Goal: Communication & Community: Answer question/provide support

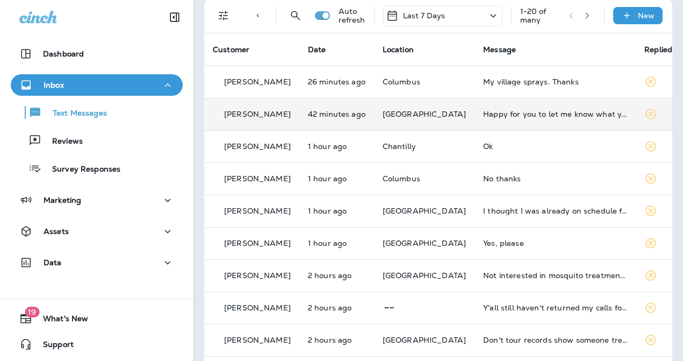
scroll to position [51, 0]
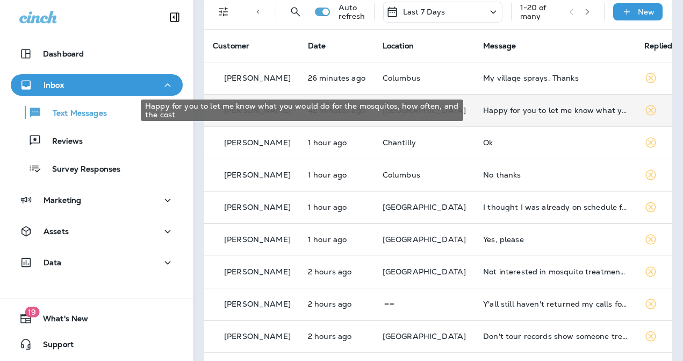
click at [533, 113] on div "Happy for you to let me know what you would do for the mosquitos, how often, an…" at bounding box center [555, 110] width 144 height 9
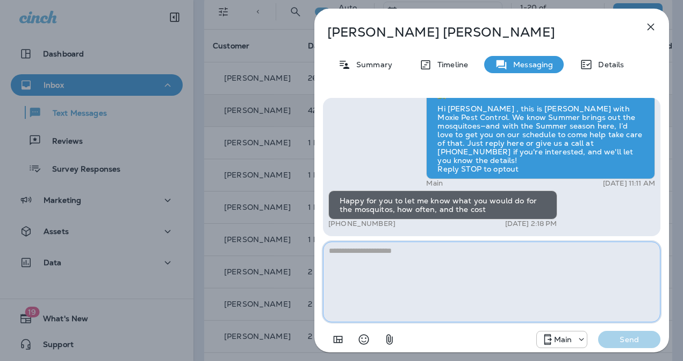
paste textarea "**********"
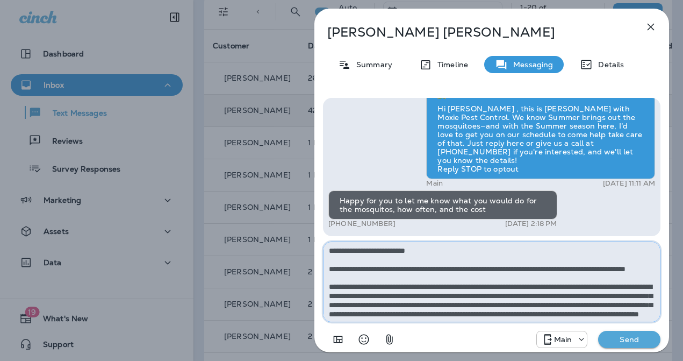
click at [339, 267] on textarea "**********" at bounding box center [492, 281] width 338 height 81
click at [333, 269] on textarea "**********" at bounding box center [492, 281] width 338 height 81
type textarea "**********"
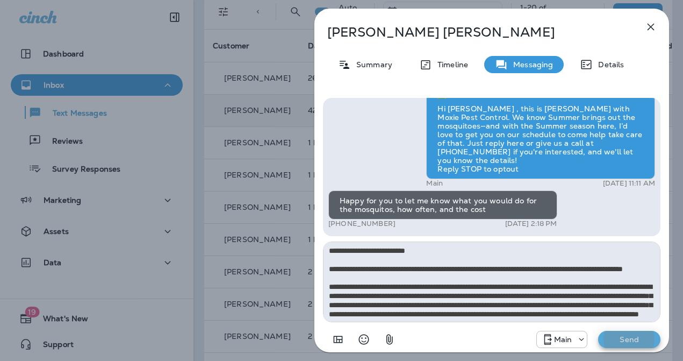
click at [598, 331] on button "Send" at bounding box center [629, 339] width 62 height 17
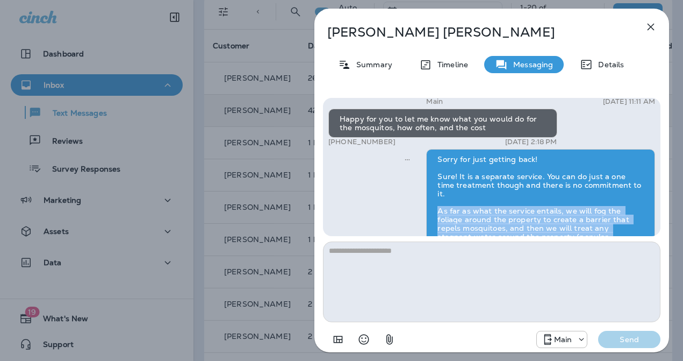
scroll to position [-154, 0]
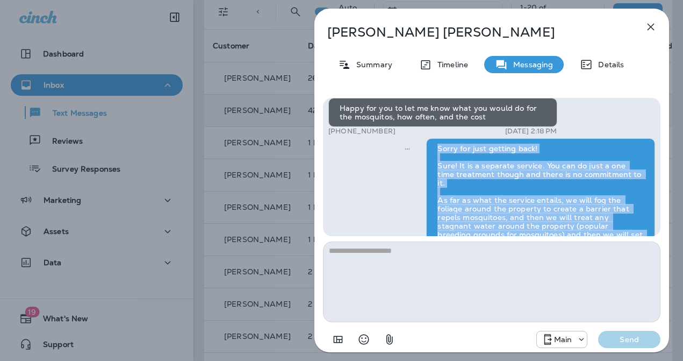
drag, startPoint x: 643, startPoint y: 212, endPoint x: 434, endPoint y: 170, distance: 213.3
click at [434, 170] on div "Sorry for just getting back! Sure! It is a separate service. You can do just a …" at bounding box center [540, 255] width 229 height 235
copy div "Sorry for just getting back! Sure! It is a separate service. You can do just a …"
click at [278, 207] on div "Michael Rutter Summary Timeline Messaging Details Hi Michael , this is Steven w…" at bounding box center [341, 180] width 683 height 361
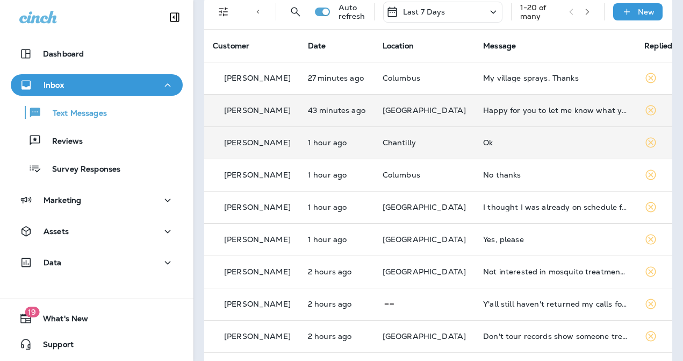
click at [513, 156] on td "Ok" at bounding box center [555, 142] width 161 height 32
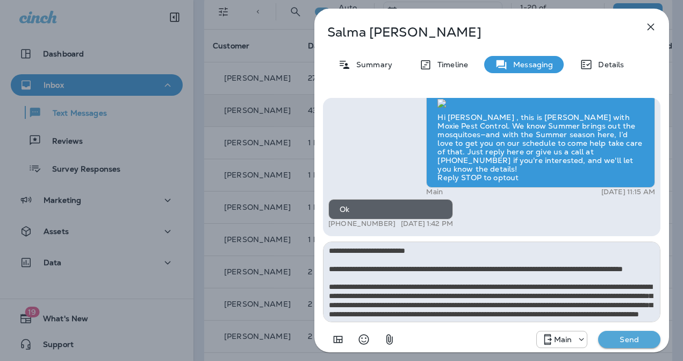
scroll to position [78, 0]
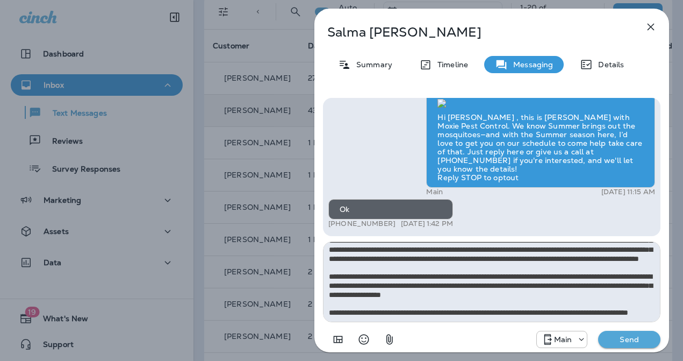
type textarea "**********"
click at [632, 338] on p "Send" at bounding box center [629, 339] width 45 height 10
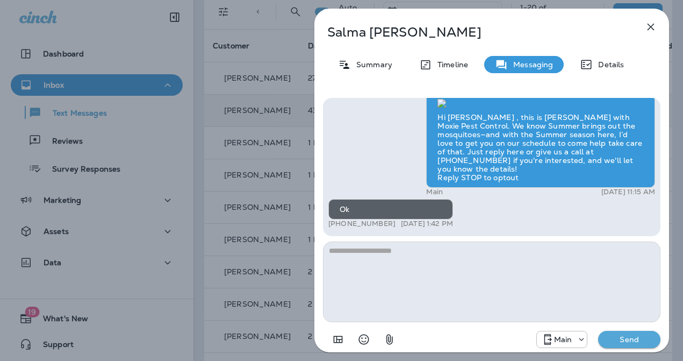
scroll to position [0, 0]
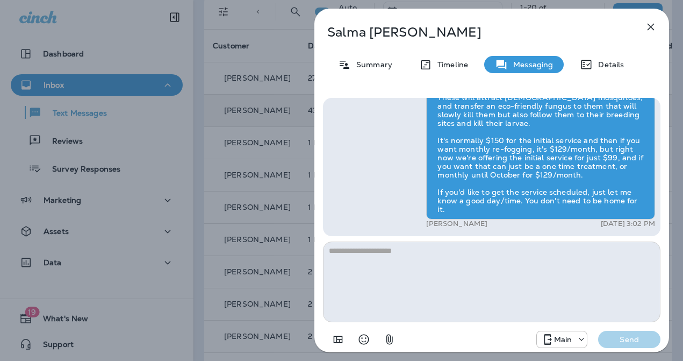
click at [260, 263] on div "Salma Samdani Summary Timeline Messaging Details Hi Salma , this is Steven with…" at bounding box center [341, 180] width 683 height 361
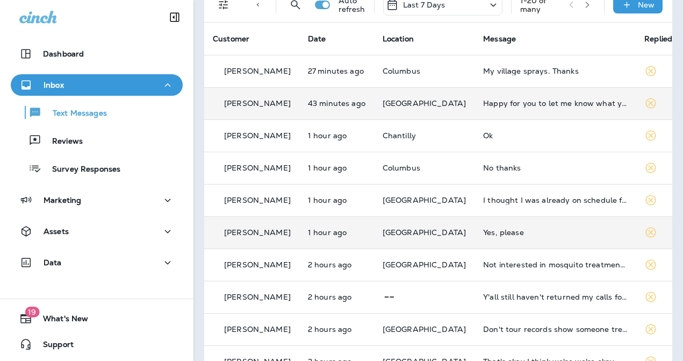
scroll to position [58, 0]
click at [509, 232] on div "Yes, please" at bounding box center [555, 231] width 144 height 9
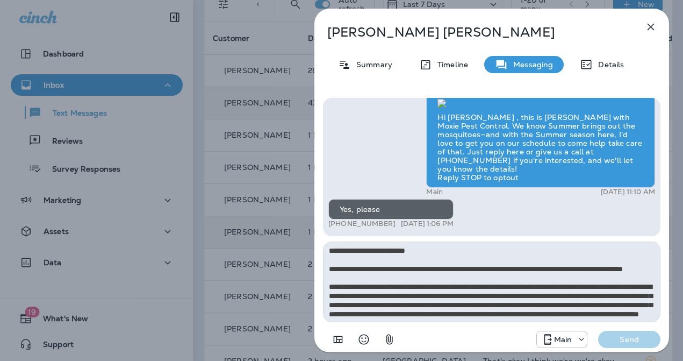
scroll to position [78, 0]
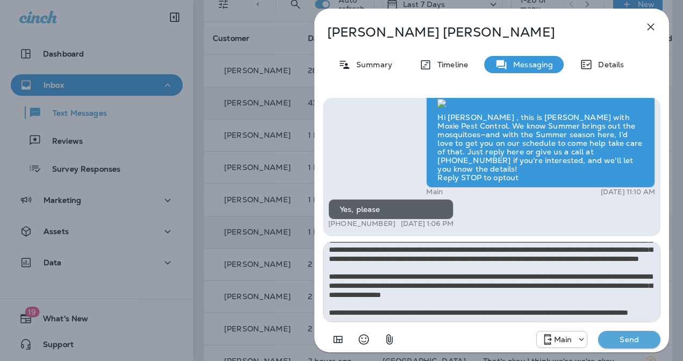
type textarea "**********"
click at [619, 341] on p "Send" at bounding box center [629, 339] width 45 height 10
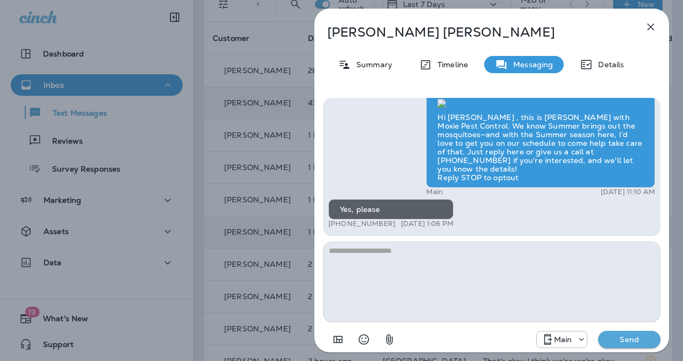
scroll to position [0, 0]
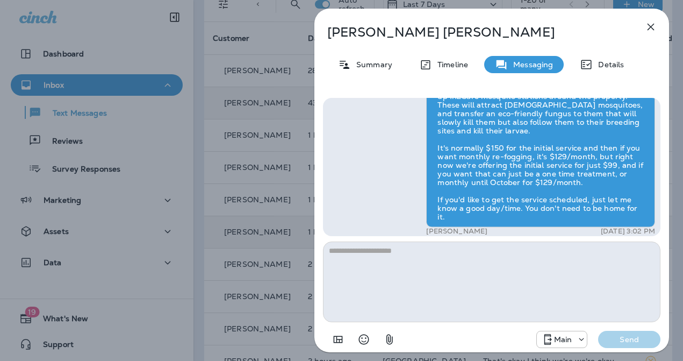
click at [241, 288] on div "Olga Vialpando Summary Timeline Messaging Details Hi Olga , this is Steven with…" at bounding box center [341, 180] width 683 height 361
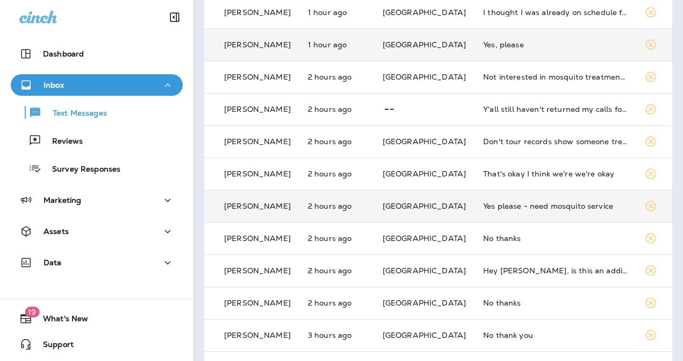
scroll to position [246, 0]
click at [532, 206] on div "Yes please - need mosquito service" at bounding box center [555, 205] width 144 height 9
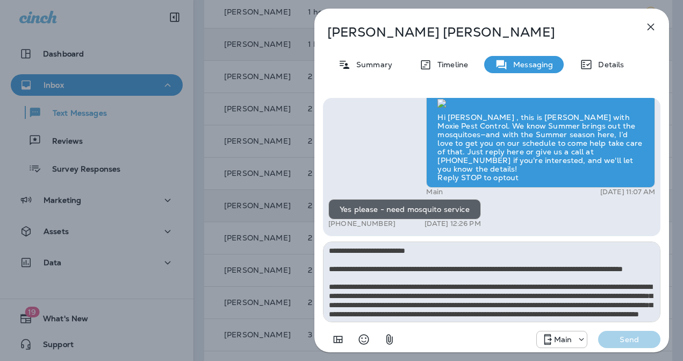
scroll to position [78, 0]
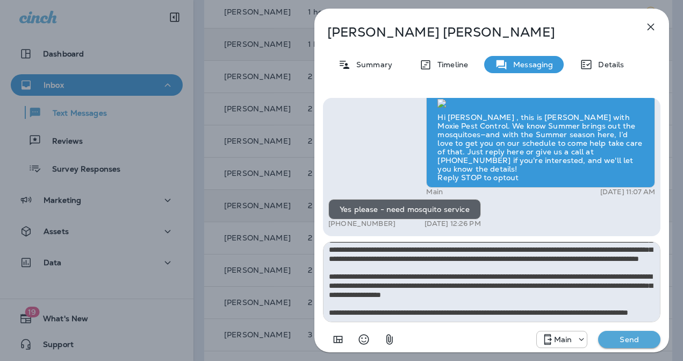
type textarea "**********"
click at [640, 336] on p "Send" at bounding box center [629, 339] width 45 height 10
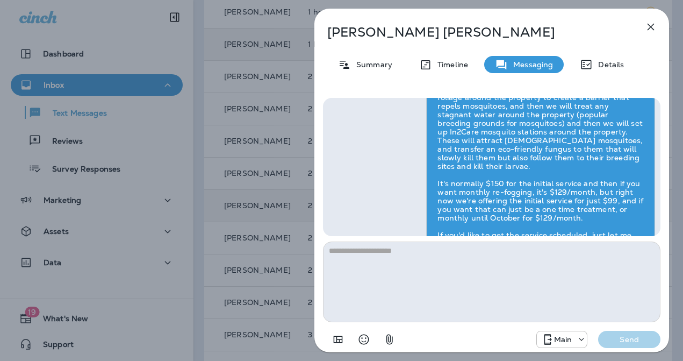
scroll to position [0, 0]
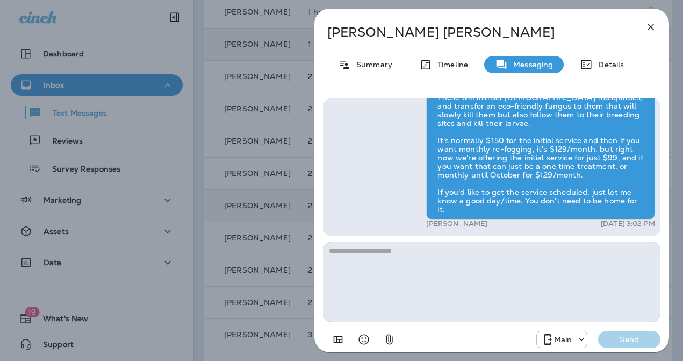
click at [260, 255] on div "David Vitt Summary Timeline Messaging Details Hi David , this is Steven with Mo…" at bounding box center [341, 180] width 683 height 361
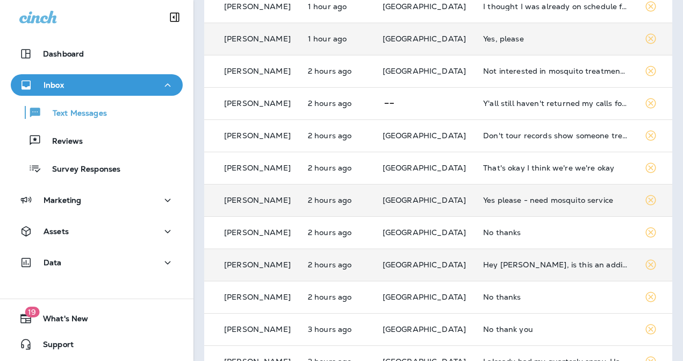
scroll to position [257, 0]
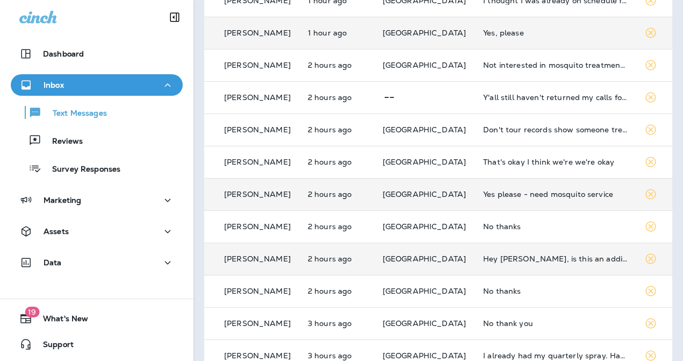
click at [522, 255] on div "Hey [PERSON_NAME], is this an additional fee?" at bounding box center [555, 258] width 144 height 9
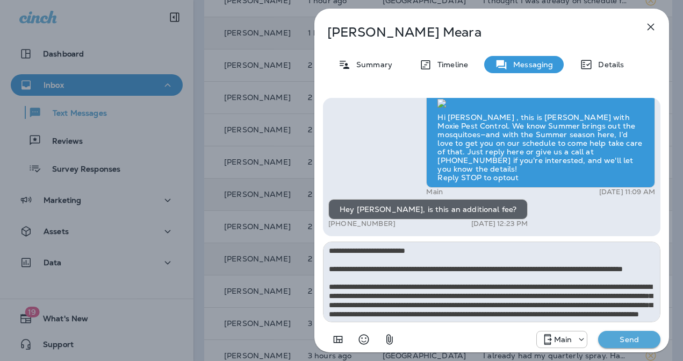
click at [335, 268] on textarea "**********" at bounding box center [492, 281] width 338 height 81
click at [348, 266] on textarea "**********" at bounding box center [492, 281] width 338 height 81
type textarea "**********"
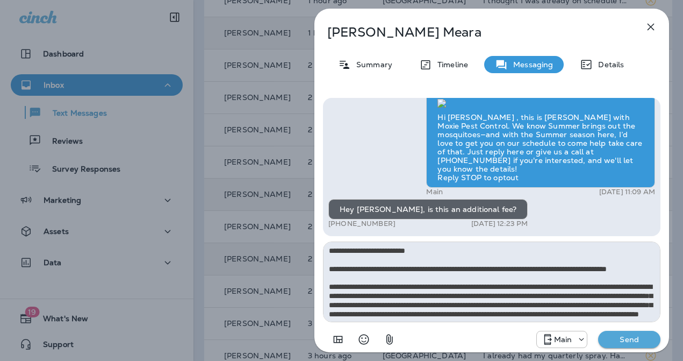
click at [631, 340] on p "Send" at bounding box center [629, 339] width 45 height 10
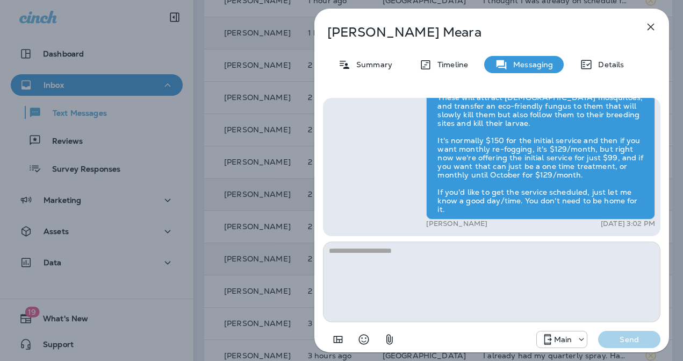
click at [240, 254] on div "Megan Meara Summary Timeline Messaging Details Exciting News! Joshua’s Pest Con…" at bounding box center [341, 180] width 683 height 361
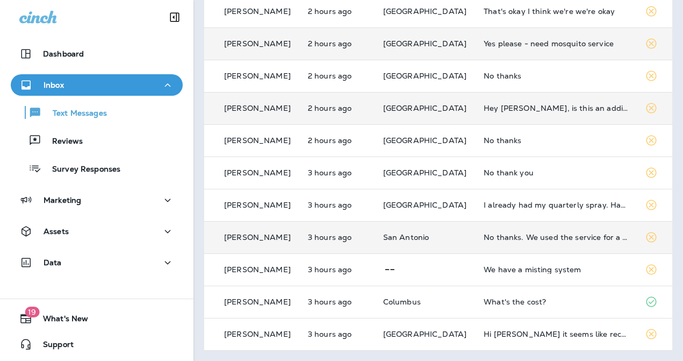
scroll to position [408, 0]
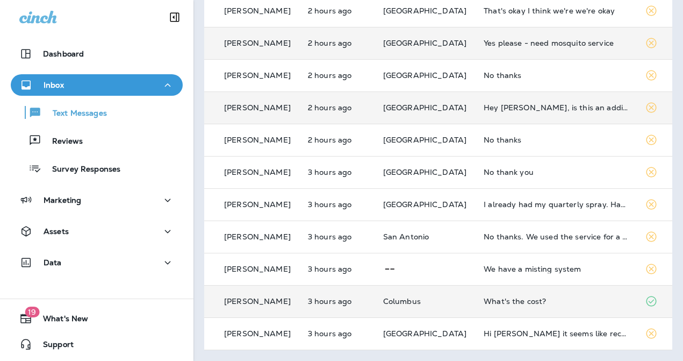
click at [510, 300] on div "What's the cost?" at bounding box center [556, 301] width 144 height 9
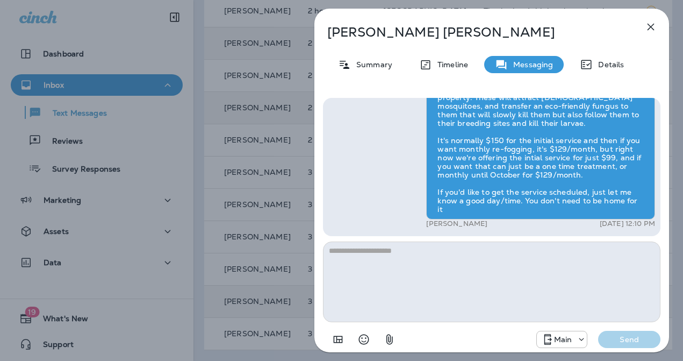
click at [226, 286] on div "Nick Weiss Summary Timeline Messaging Details Hi Nick , this is Steven with Mox…" at bounding box center [341, 180] width 683 height 361
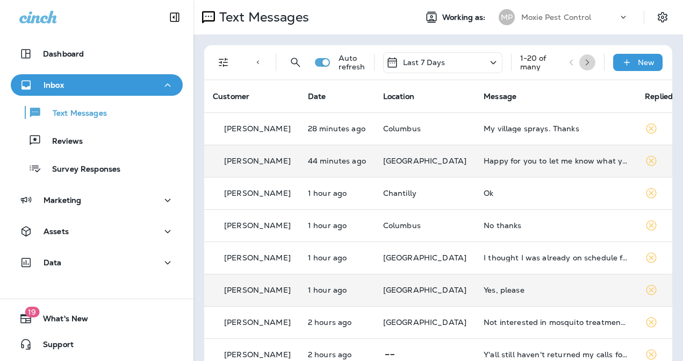
click at [584, 59] on icon "button" at bounding box center [588, 63] width 8 height 8
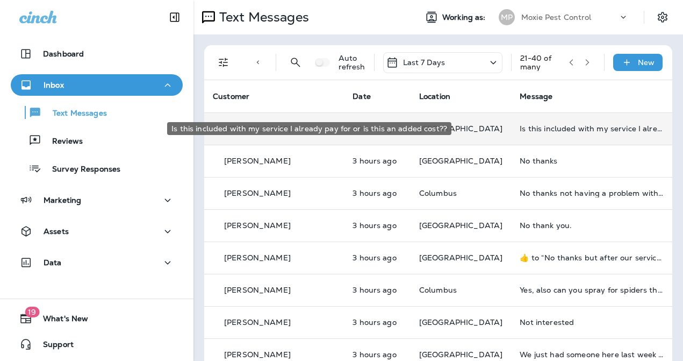
click at [520, 131] on div "Is this included with my service I already pay for or is this an added cost??" at bounding box center [592, 128] width 144 height 9
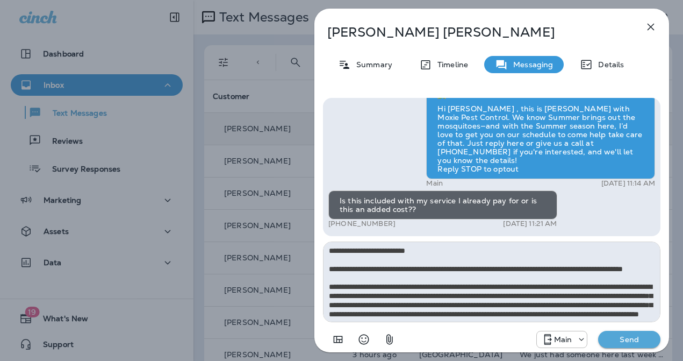
drag, startPoint x: 348, startPoint y: 267, endPoint x: 317, endPoint y: 267, distance: 31.7
click at [317, 267] on div "Hi Sandra , this is Steven with Moxie Pest Control. We know Summer brings out t…" at bounding box center [491, 223] width 355 height 269
type textarea "**********"
click at [635, 338] on p "Send" at bounding box center [629, 339] width 45 height 10
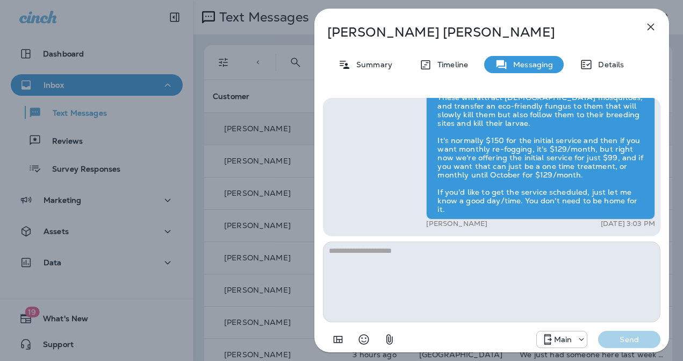
click at [306, 245] on div "Sandra Ritze Summary Timeline Messaging Details Hi Sandra , this is Steven with…" at bounding box center [491, 180] width 383 height 361
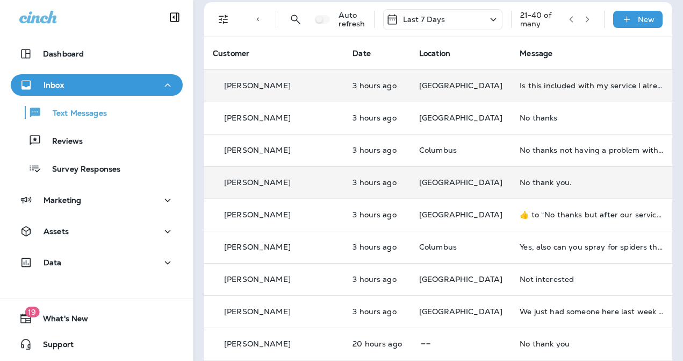
scroll to position [53, 0]
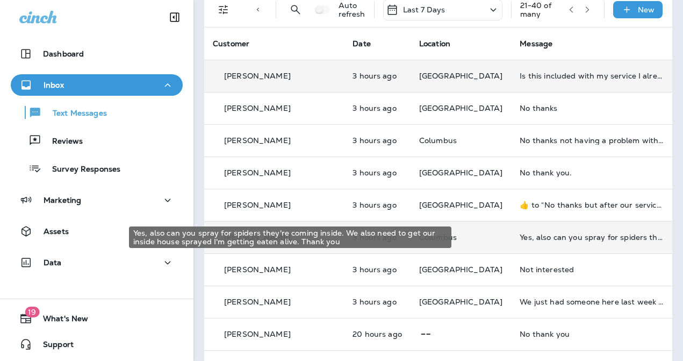
click at [528, 233] on div "Yes, also can you spray for spiders they're coming inside. We also need to get …" at bounding box center [592, 237] width 144 height 9
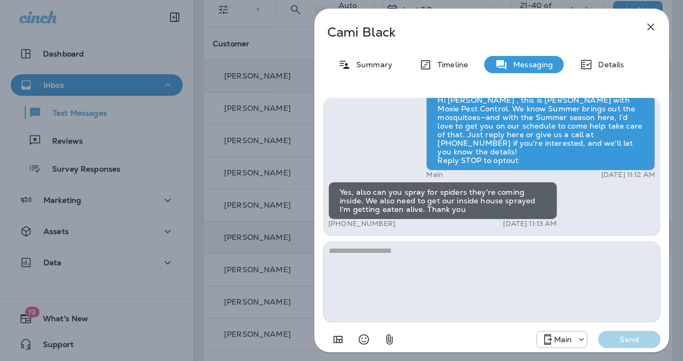
click at [432, 274] on textarea at bounding box center [492, 281] width 338 height 81
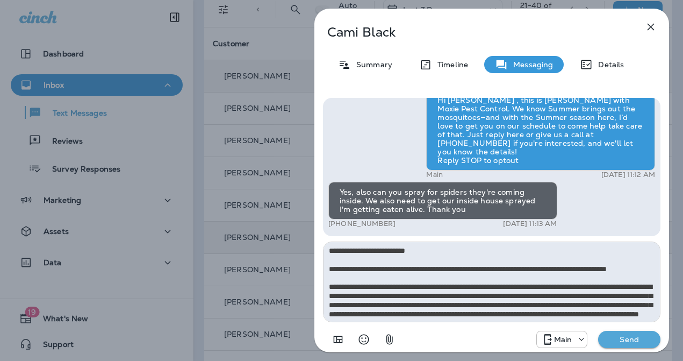
click at [327, 271] on textarea "**********" at bounding box center [492, 281] width 338 height 81
type textarea "**********"
click at [627, 340] on p "Send" at bounding box center [629, 339] width 45 height 10
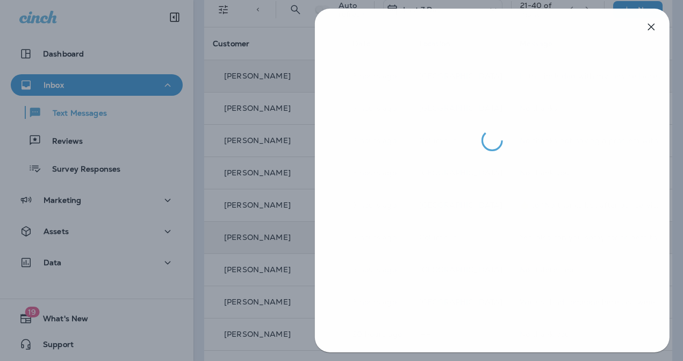
click at [266, 282] on div at bounding box center [342, 180] width 683 height 361
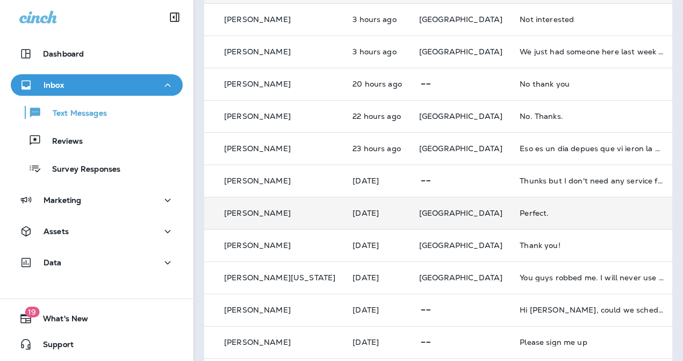
scroll to position [304, 0]
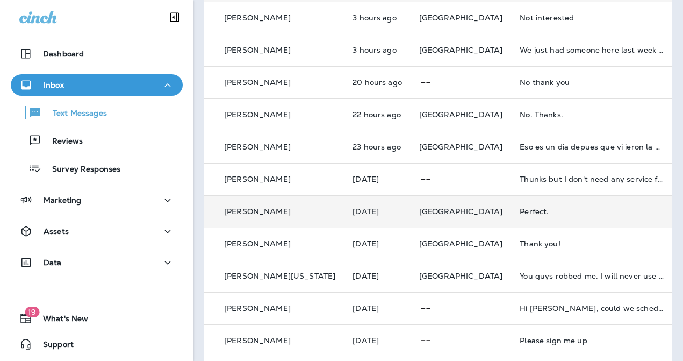
click at [520, 211] on div "Perfect." at bounding box center [592, 211] width 144 height 9
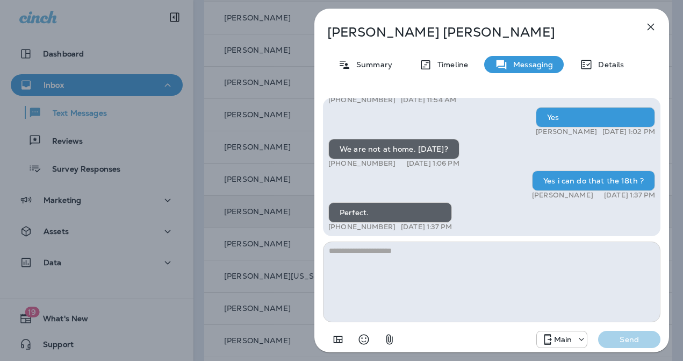
scroll to position [1, 0]
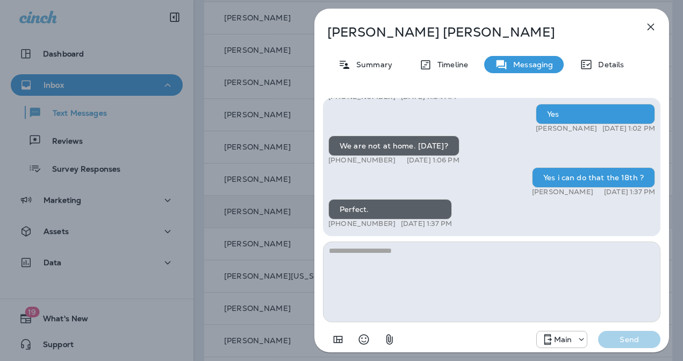
click at [262, 227] on div "Juan Morales Summary Timeline Messaging Details Hello Juan, Noel from Moxie Pes…" at bounding box center [341, 180] width 683 height 361
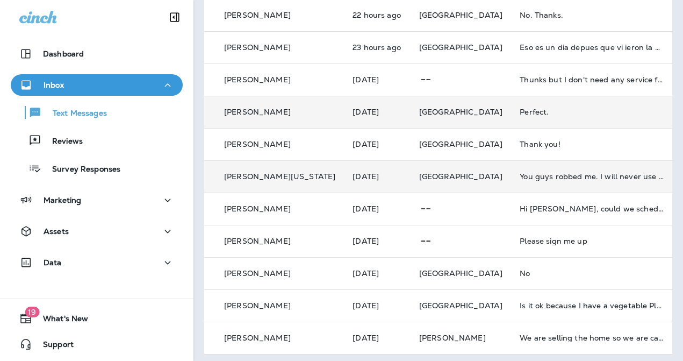
scroll to position [408, 0]
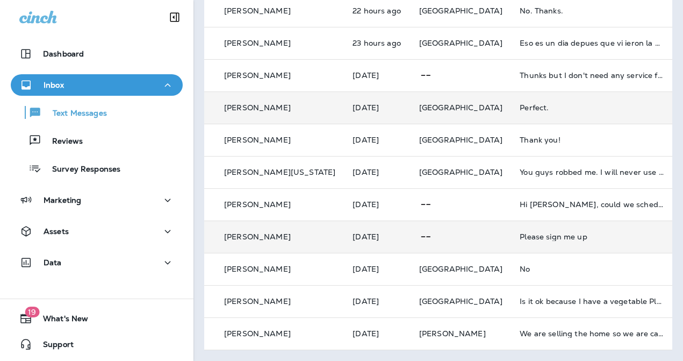
click at [516, 241] on td "Please sign me up" at bounding box center [591, 236] width 161 height 32
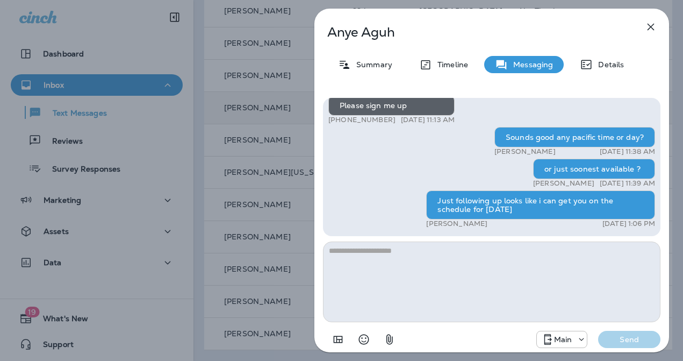
click at [303, 267] on div "Anye Aguh Summary Timeline Messaging Details Get your lawn summer-ready with Mo…" at bounding box center [341, 180] width 683 height 361
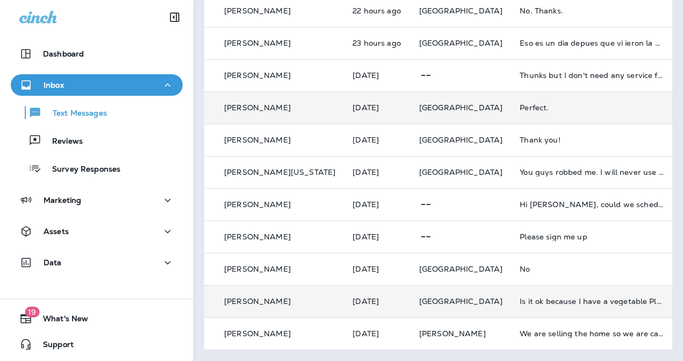
click at [535, 308] on td "Is it ok because I have a vegetable Plant outside ....." at bounding box center [591, 301] width 161 height 32
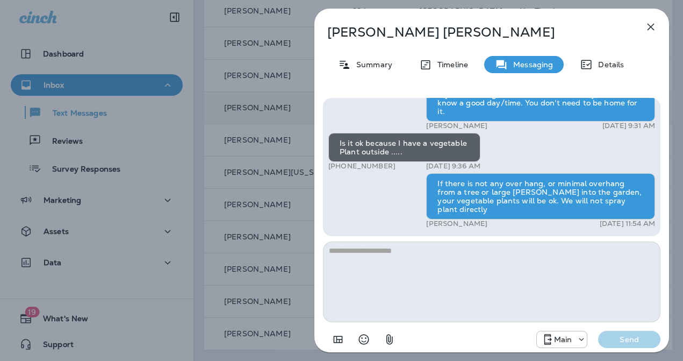
click at [289, 243] on div "Maryilyn Delmundo Summary Timeline Messaging Details Hi Maryilyn , this is Stev…" at bounding box center [341, 180] width 683 height 361
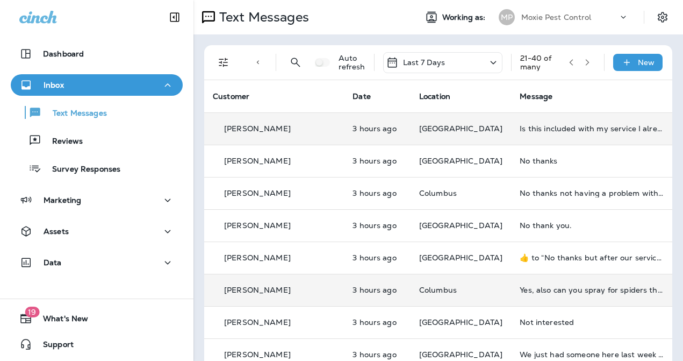
click at [584, 62] on icon "button" at bounding box center [588, 63] width 8 height 8
